Goal: Information Seeking & Learning: Learn about a topic

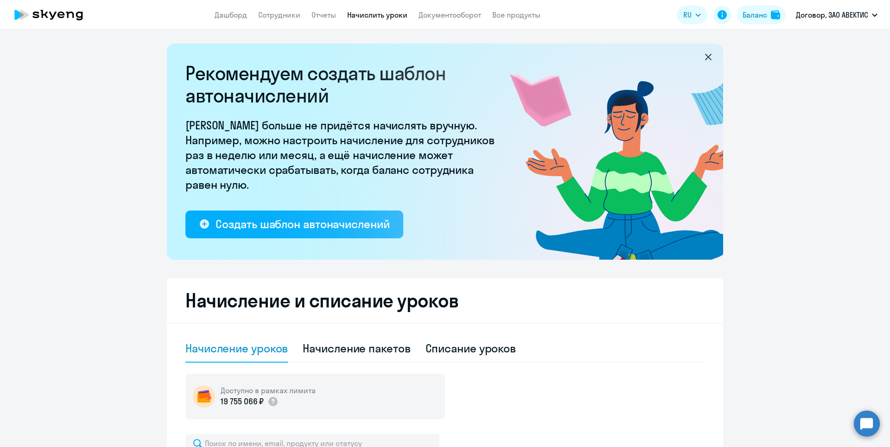
select select "10"
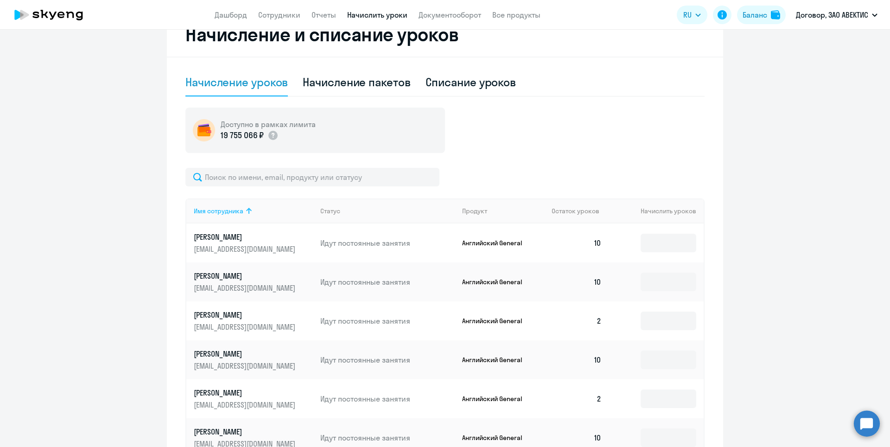
scroll to position [325, 0]
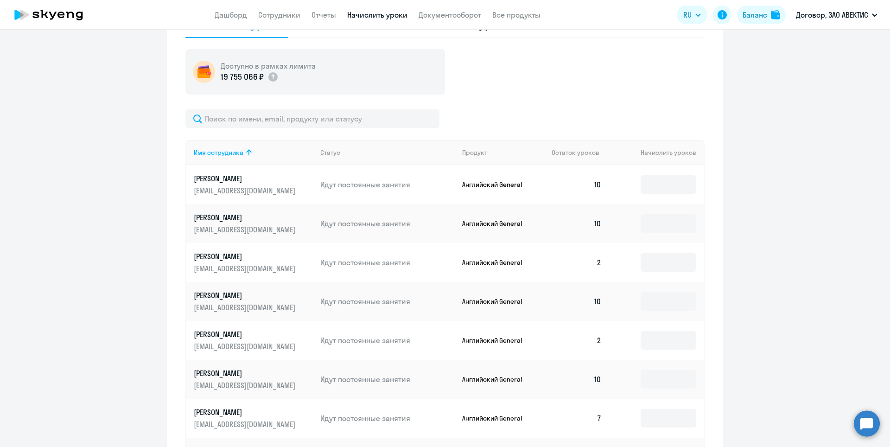
drag, startPoint x: 587, startPoint y: 339, endPoint x: 606, endPoint y: 341, distance: 18.6
click at [606, 341] on tr "[PERSON_NAME] [PERSON_NAME][EMAIL_ADDRESS][DOMAIN_NAME] Идут постоянные занятия…" at bounding box center [445, 340] width 518 height 39
click at [216, 334] on p "[PERSON_NAME]" at bounding box center [246, 334] width 104 height 10
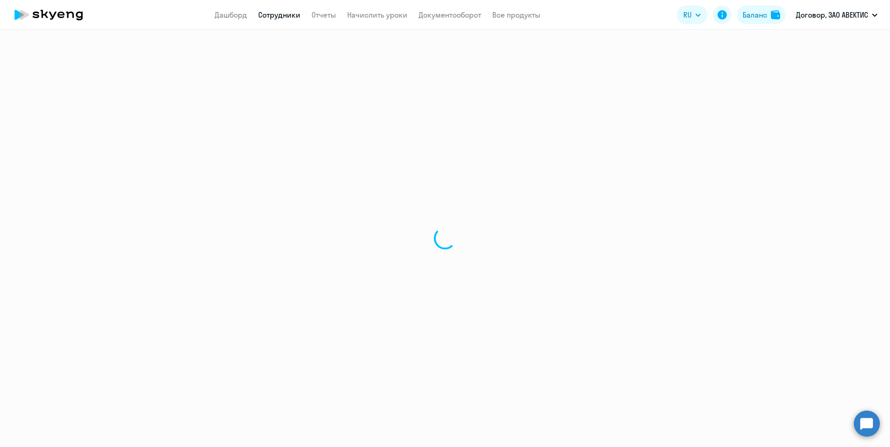
select select "english"
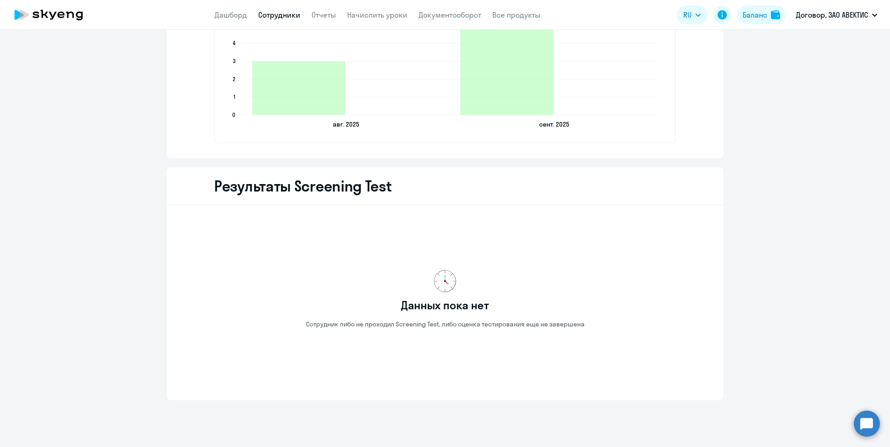
scroll to position [1313, 0]
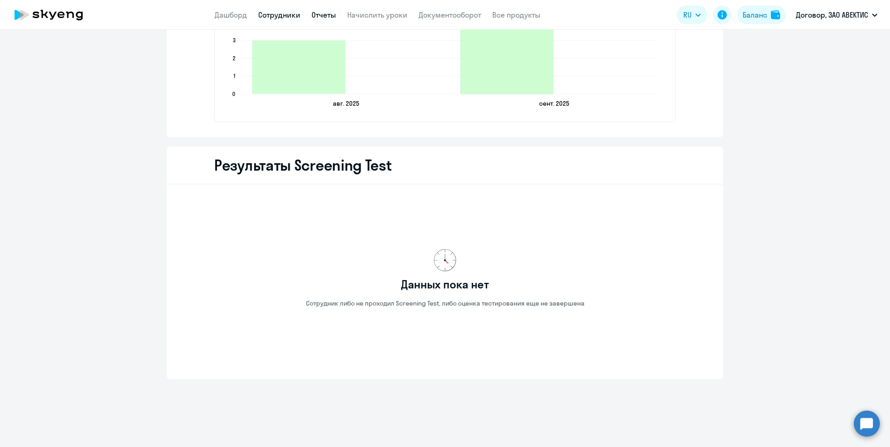
click at [312, 14] on link "Отчеты" at bounding box center [324, 14] width 25 height 9
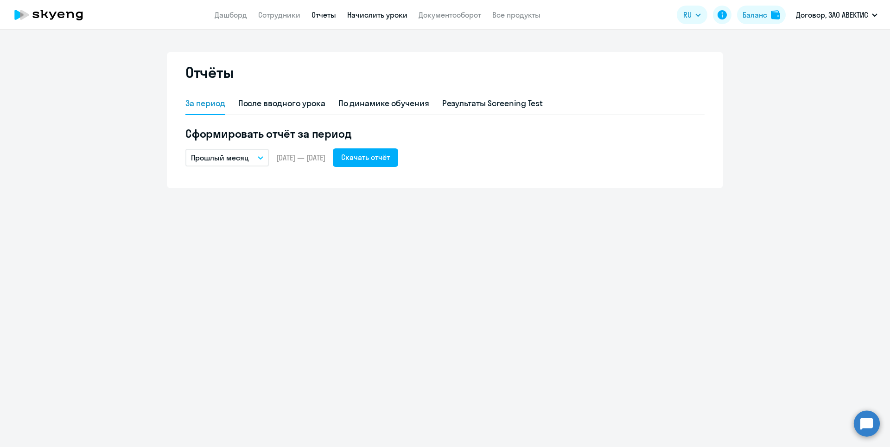
click at [349, 18] on link "Начислить уроки" at bounding box center [377, 14] width 60 height 9
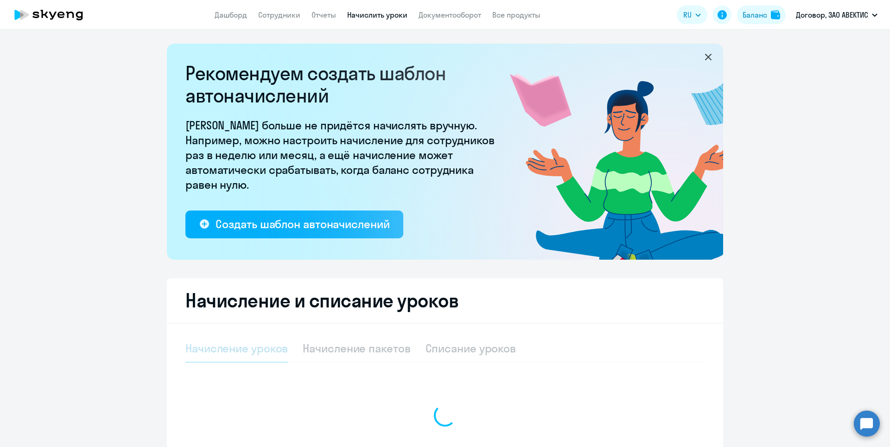
select select "10"
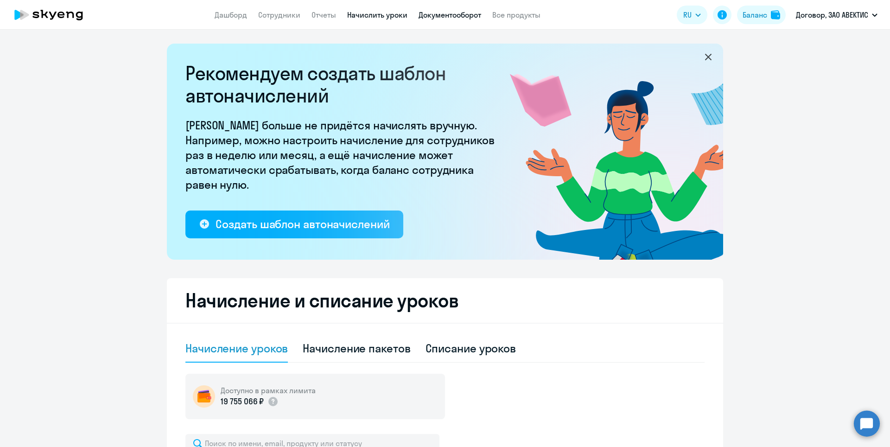
click at [439, 19] on link "Документооборот" at bounding box center [450, 14] width 63 height 9
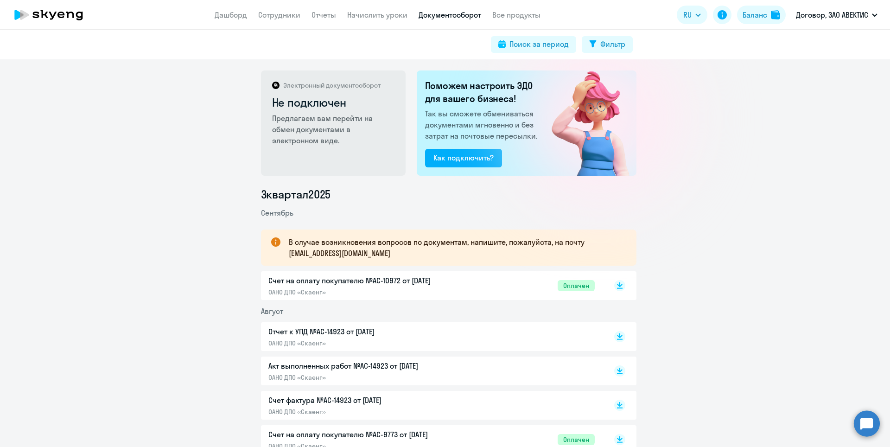
click at [515, 19] on app-menu-item-link "Все продукты" at bounding box center [517, 15] width 48 height 12
click at [514, 18] on link "Все продукты" at bounding box center [517, 14] width 48 height 9
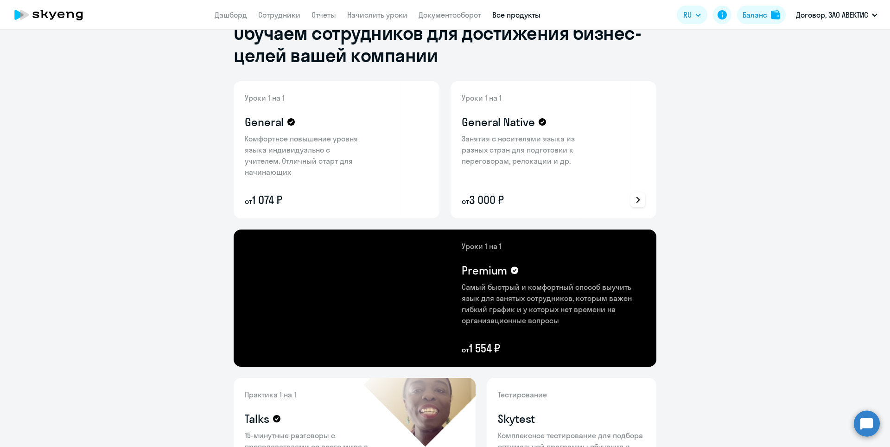
scroll to position [46, 0]
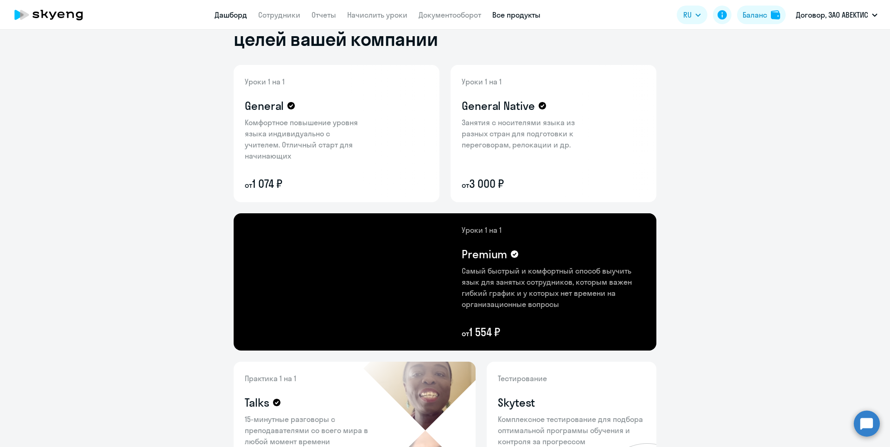
click at [242, 12] on link "Дашборд" at bounding box center [231, 14] width 32 height 9
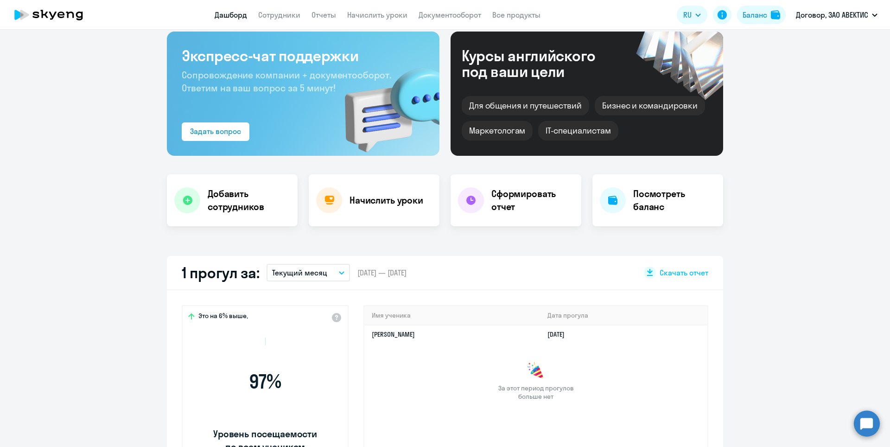
scroll to position [111, 0]
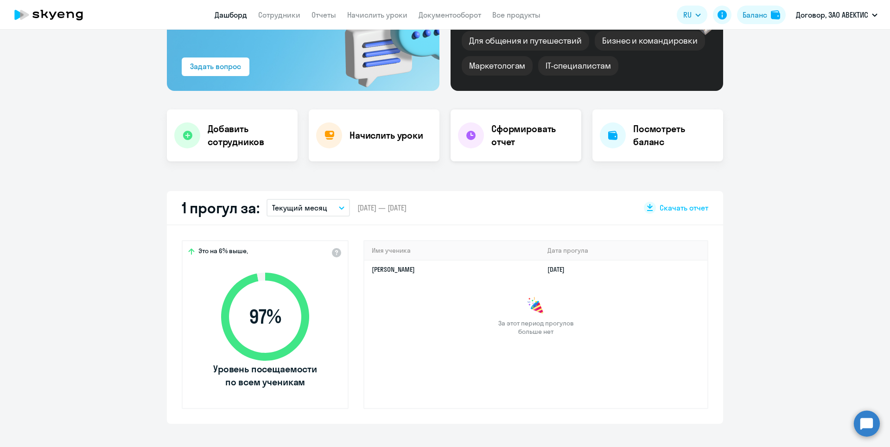
click at [520, 141] on h4 "Сформировать отчет" at bounding box center [533, 135] width 83 height 26
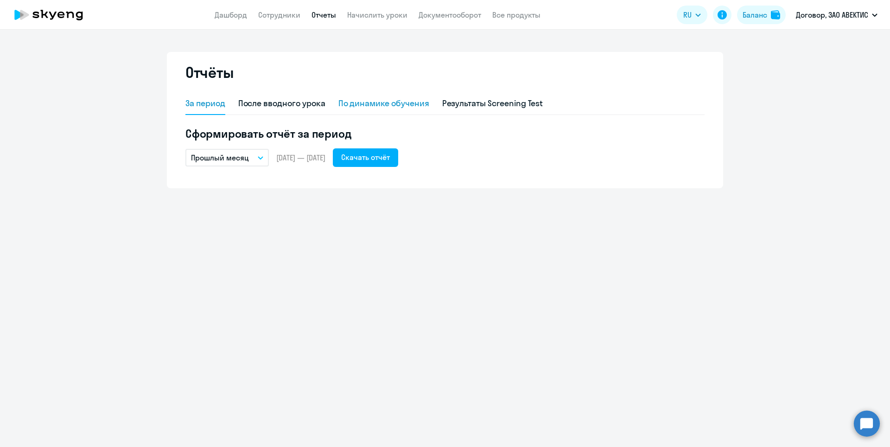
click at [387, 102] on div "По динамике обучения" at bounding box center [384, 103] width 91 height 12
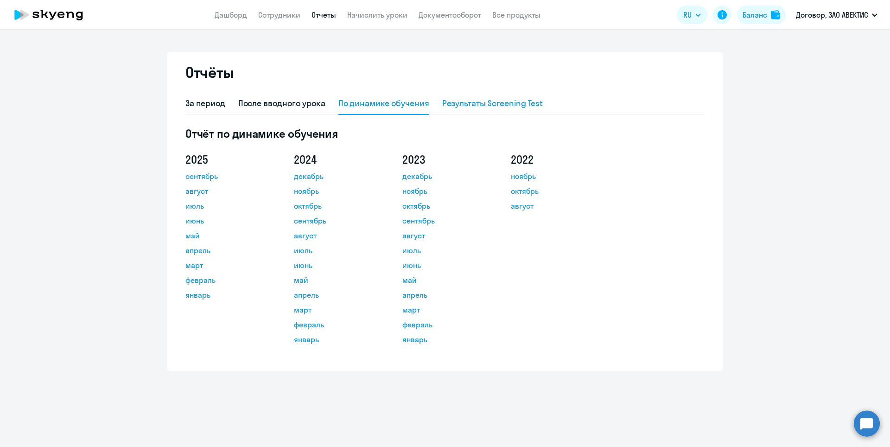
click at [485, 100] on div "Результаты Screening Test" at bounding box center [492, 103] width 101 height 12
